Goal: Use online tool/utility: Utilize a website feature to perform a specific function

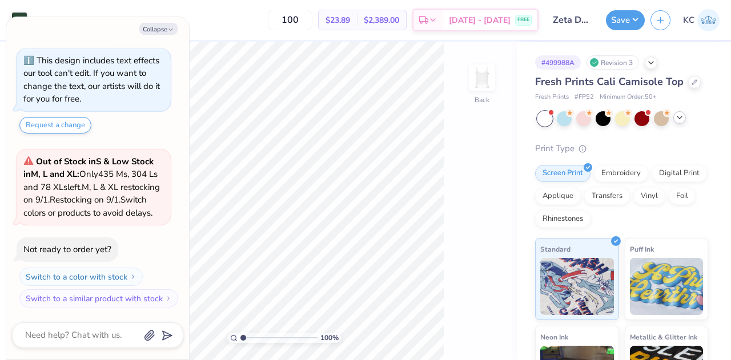
click at [678, 116] on icon at bounding box center [679, 117] width 9 height 9
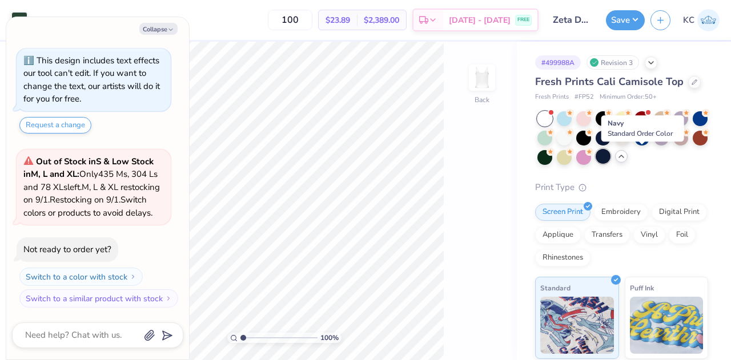
click at [610, 157] on div at bounding box center [602, 156] width 15 height 15
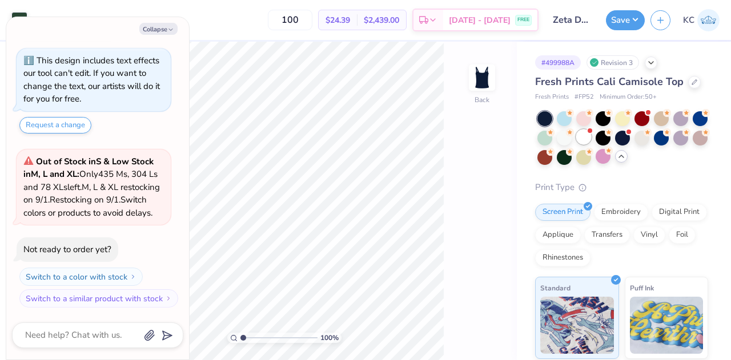
click at [591, 142] on div at bounding box center [583, 137] width 15 height 15
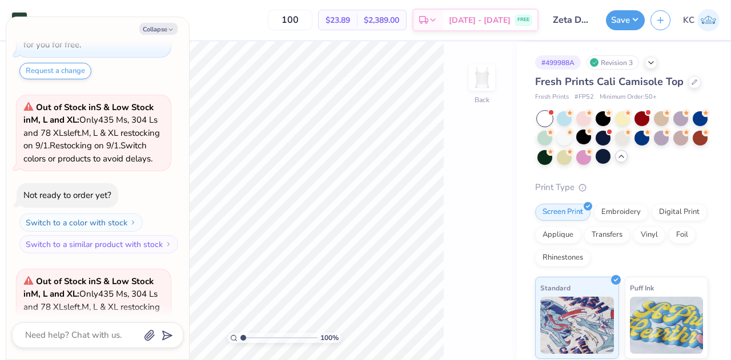
scroll to position [39, 0]
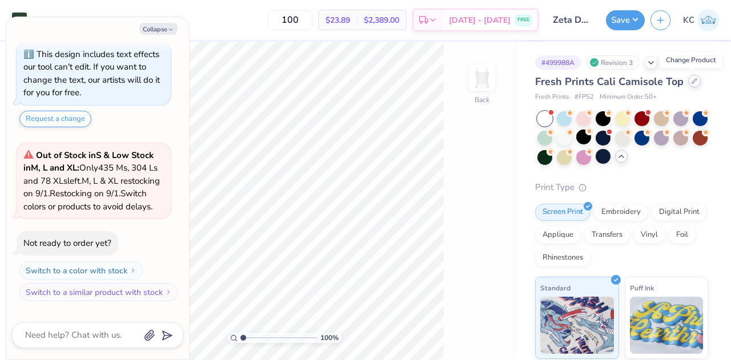
click at [692, 84] on div at bounding box center [694, 81] width 13 height 13
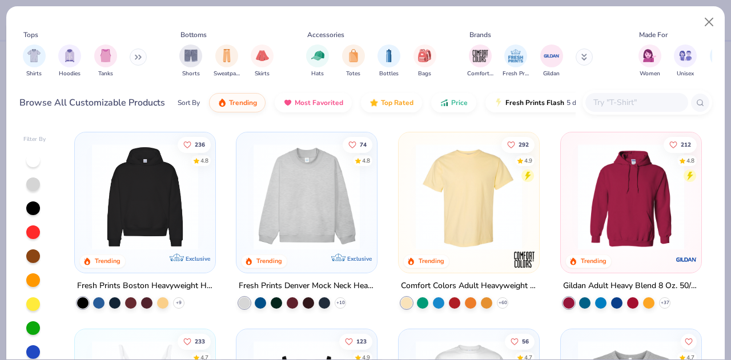
type textarea "x"
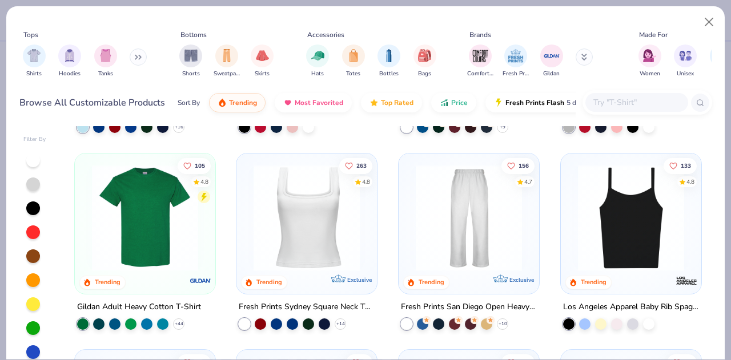
scroll to position [373, 0]
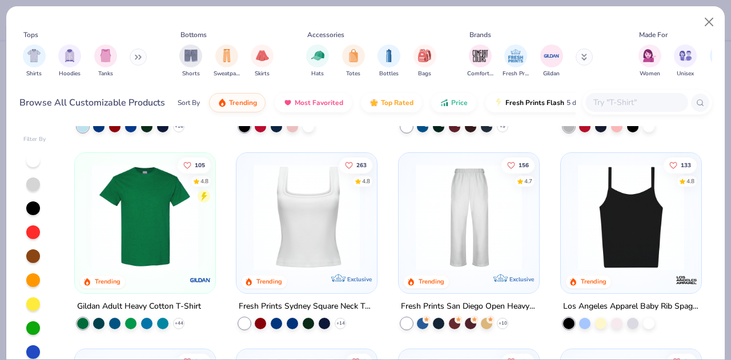
click at [616, 241] on img at bounding box center [631, 217] width 118 height 106
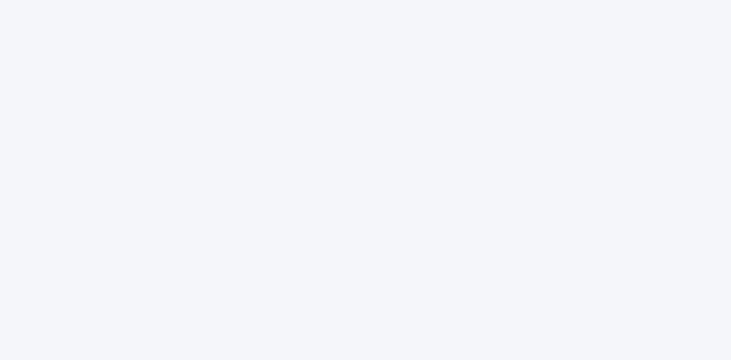
click at [461, 191] on div at bounding box center [365, 180] width 731 height 360
